Goal: Information Seeking & Learning: Learn about a topic

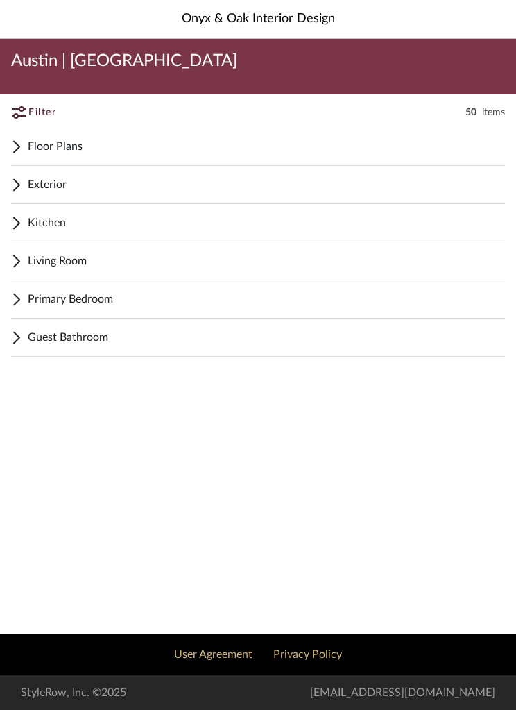
click at [60, 337] on span "Guest Bathroom" at bounding box center [266, 337] width 477 height 17
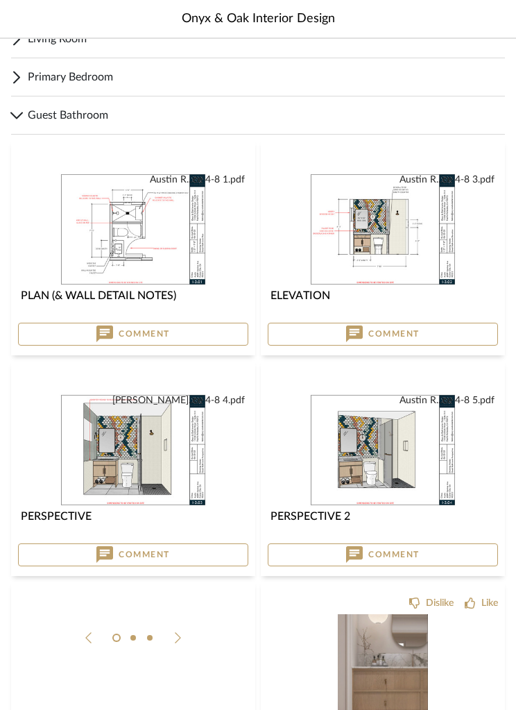
scroll to position [222, 0]
click at [0, 0] on img at bounding box center [0, 0] width 0 height 0
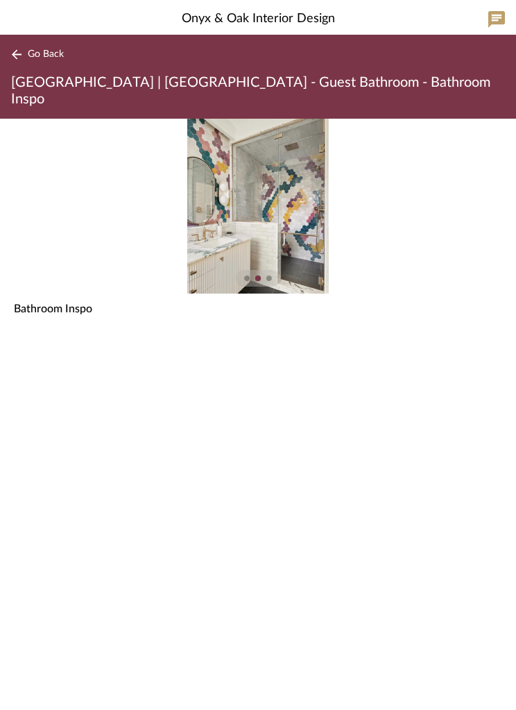
click at [290, 212] on img "1" at bounding box center [257, 206] width 141 height 175
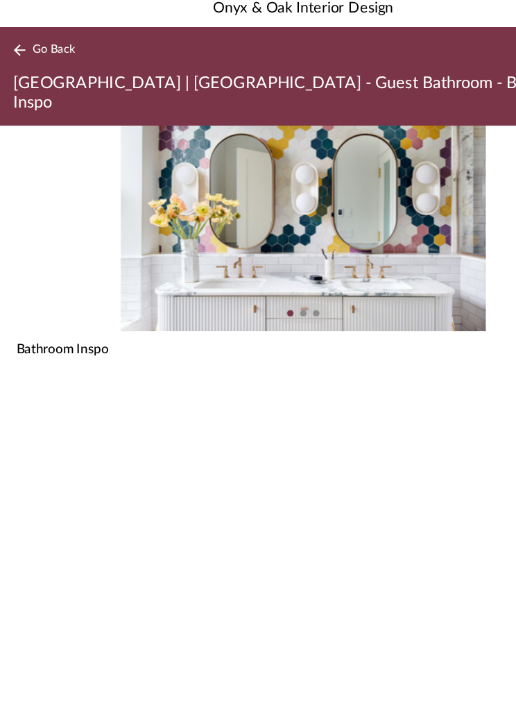
click at [38, 46] on button "Go Back" at bounding box center [40, 54] width 58 height 17
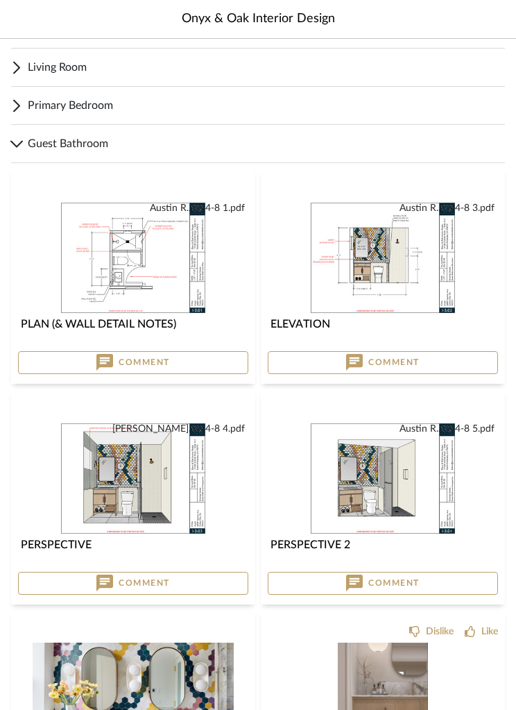
scroll to position [194, 0]
click at [151, 487] on img "0" at bounding box center [133, 478] width 146 height 113
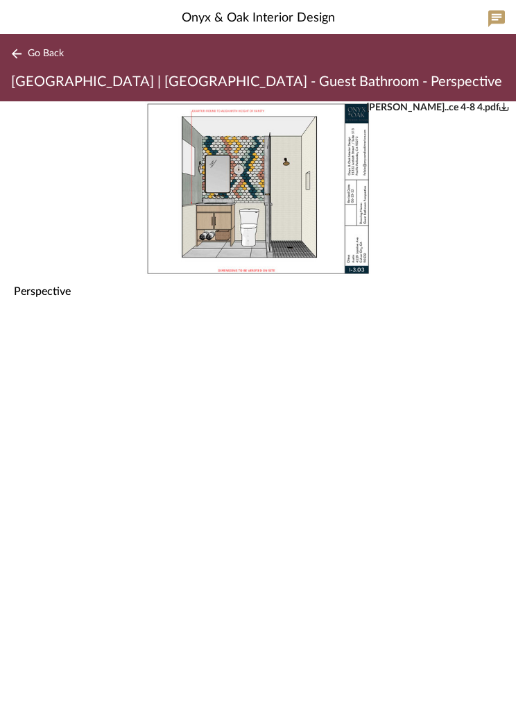
click at [293, 204] on img "0" at bounding box center [258, 189] width 226 height 175
click at [43, 41] on div "Go Back Austin | [GEOGRAPHIC_DATA] - Guest Bathroom - Perspective" at bounding box center [258, 68] width 516 height 67
click at [44, 53] on span "Go Back" at bounding box center [46, 55] width 36 height 12
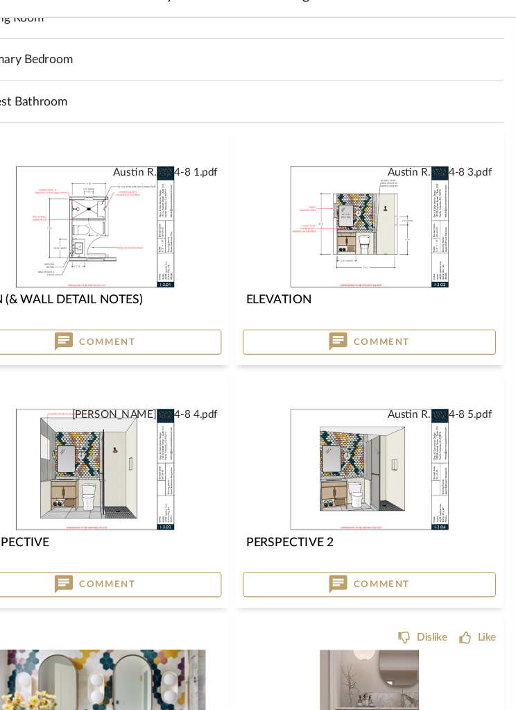
scroll to position [223, 0]
click at [96, 414] on img "0" at bounding box center [133, 449] width 146 height 113
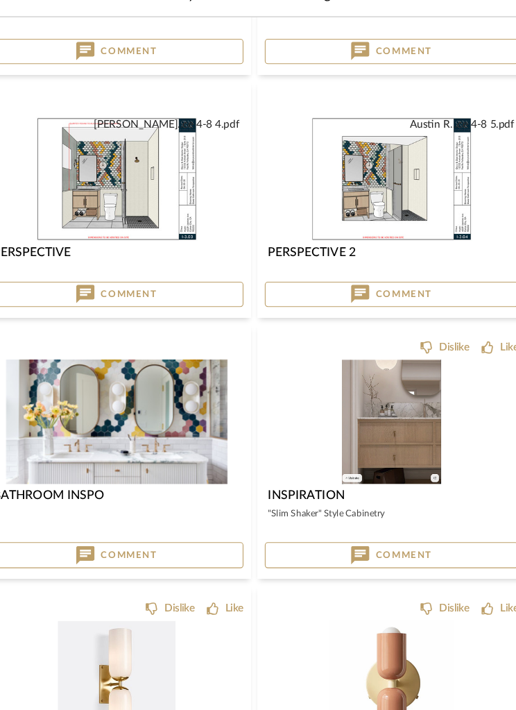
scroll to position [492, 0]
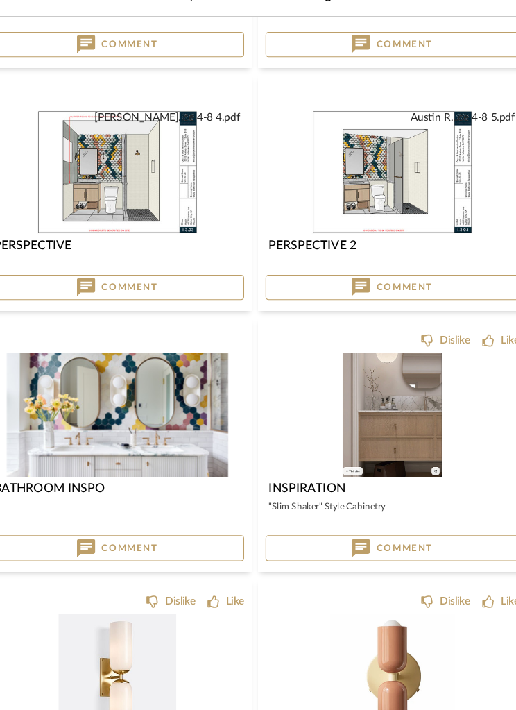
click at [146, 378] on img "0" at bounding box center [133, 400] width 201 height 113
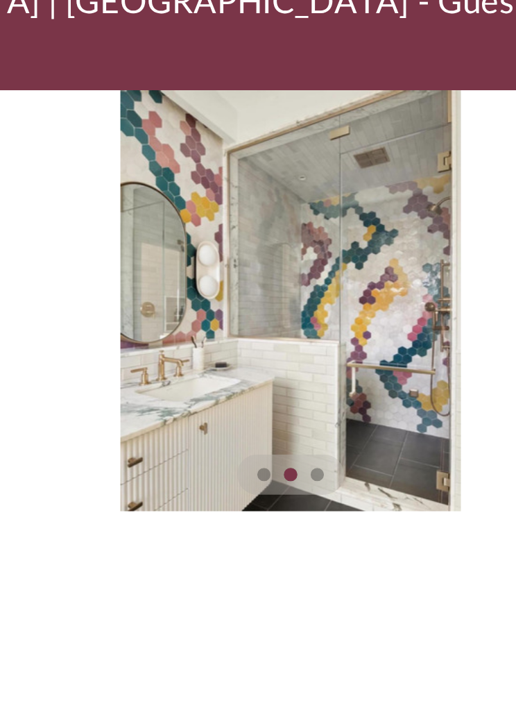
click at [187, 125] on img "1" at bounding box center [257, 206] width 141 height 175
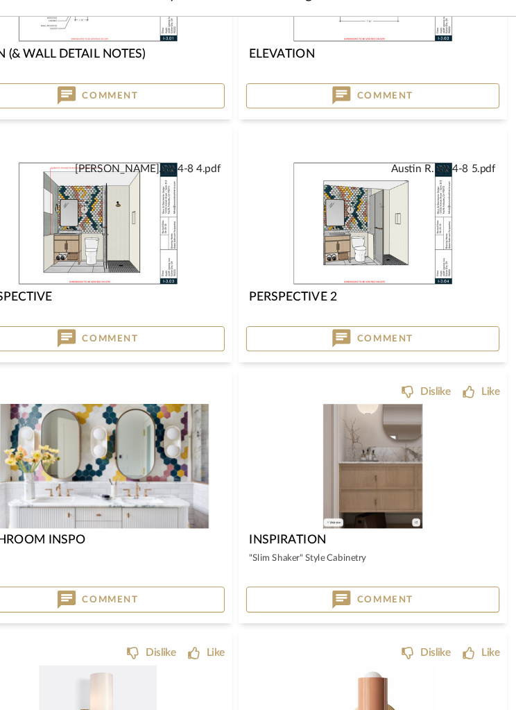
scroll to position [447, 0]
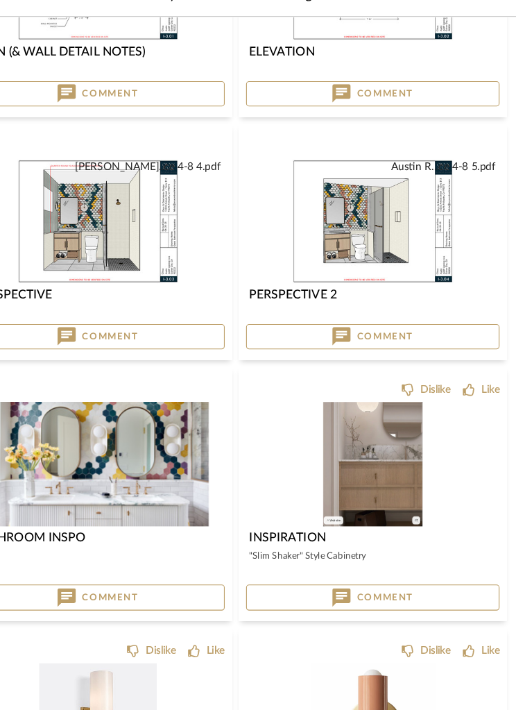
click at [101, 201] on img "0" at bounding box center [133, 224] width 146 height 113
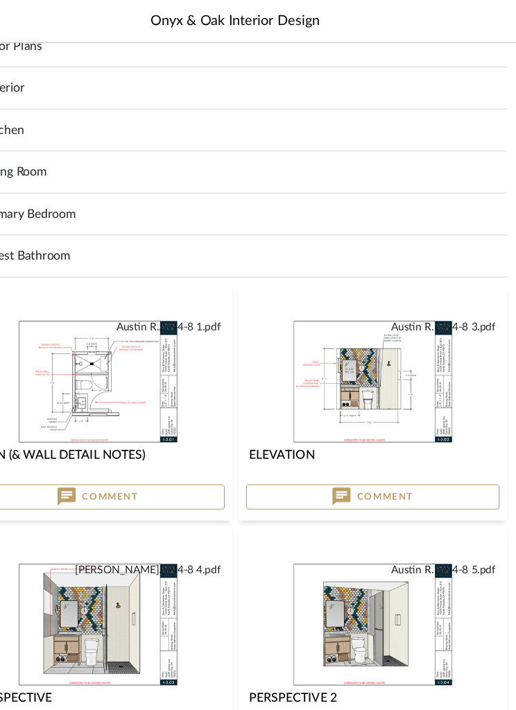
scroll to position [103, 0]
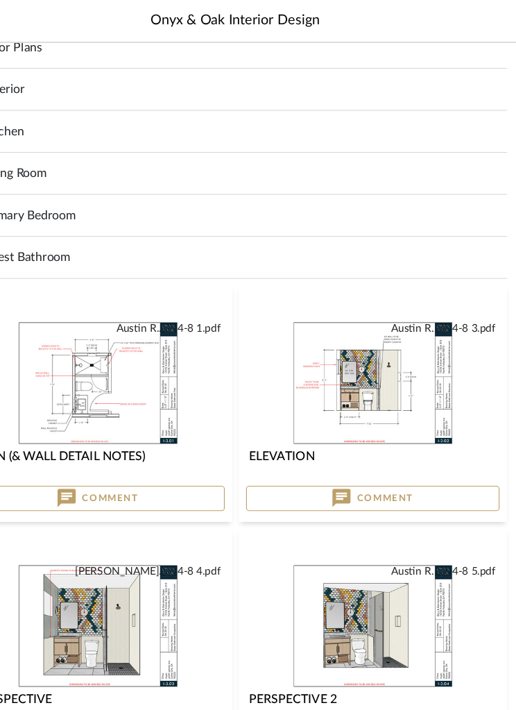
click at [0, 0] on img at bounding box center [0, 0] width 0 height 0
